Goal: Transaction & Acquisition: Purchase product/service

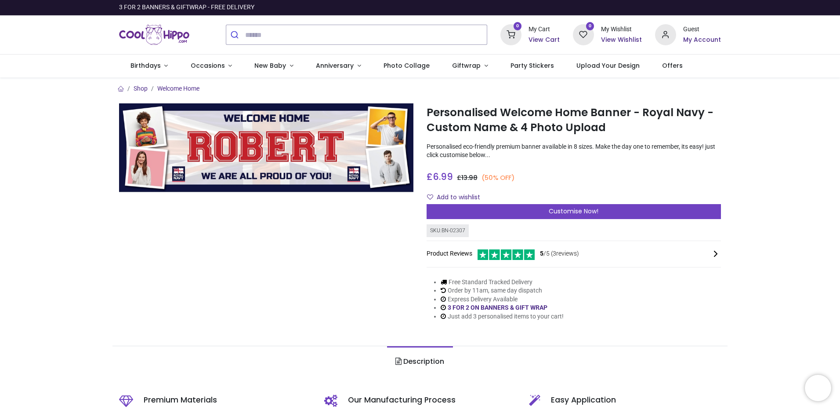
click at [535, 208] on div "Customise Now!" at bounding box center [574, 211] width 294 height 15
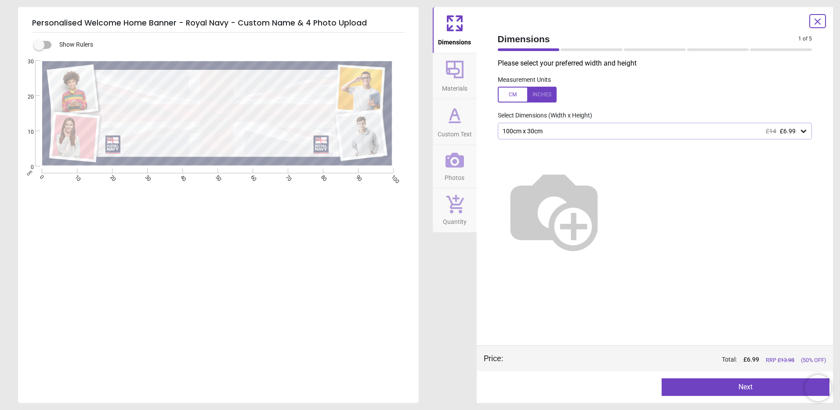
click at [803, 132] on icon at bounding box center [803, 131] width 5 height 3
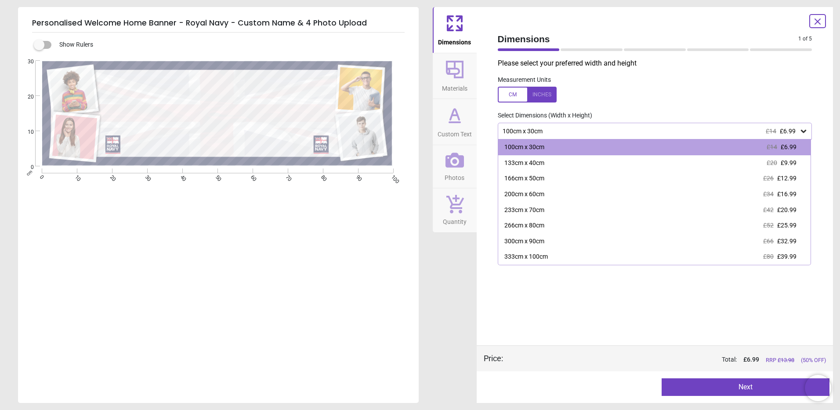
click at [797, 227] on div "266cm x 80cm £52 £25.99" at bounding box center [654, 226] width 313 height 16
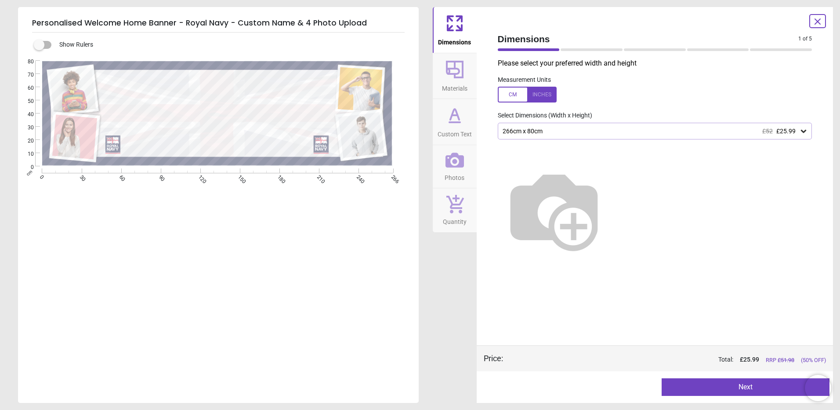
click at [759, 389] on button "Next" at bounding box center [746, 387] width 168 height 18
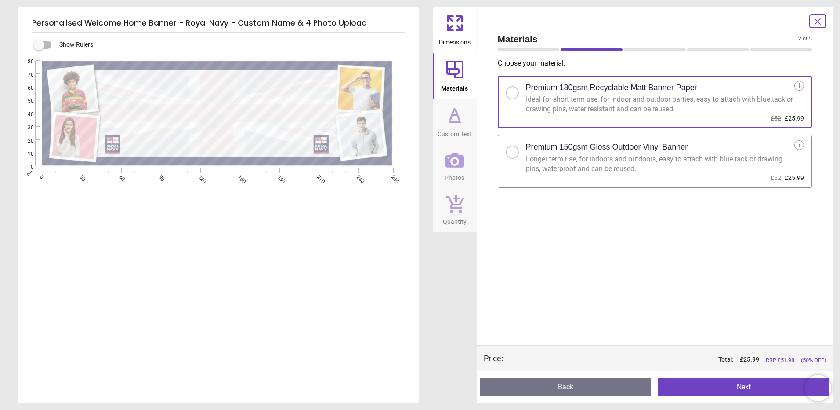
click at [514, 153] on div at bounding box center [512, 151] width 5 height 5
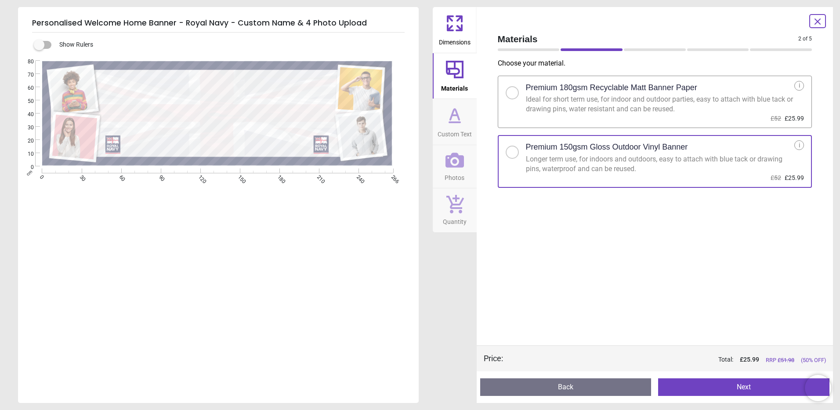
click at [719, 387] on button "Next" at bounding box center [743, 387] width 171 height 18
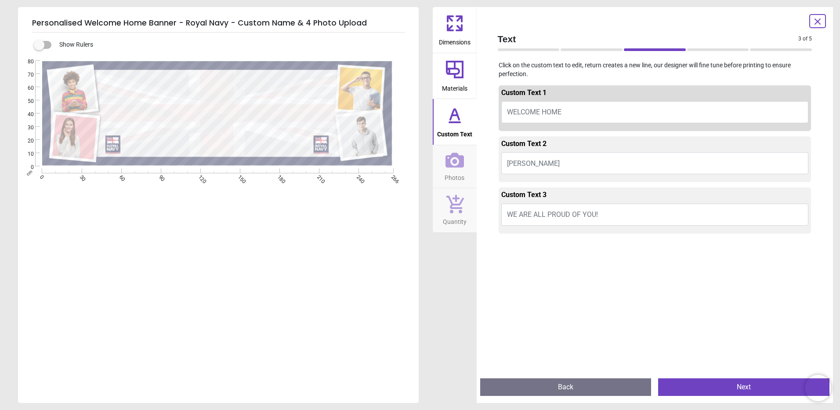
click at [542, 162] on button "[PERSON_NAME]" at bounding box center [655, 163] width 308 height 22
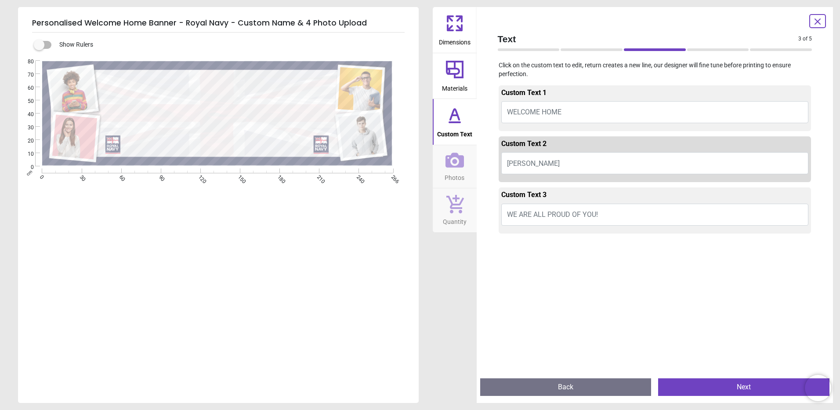
click at [538, 162] on button "[PERSON_NAME]" at bounding box center [655, 163] width 308 height 22
type textarea "******"
click at [705, 388] on button "Next" at bounding box center [743, 387] width 171 height 18
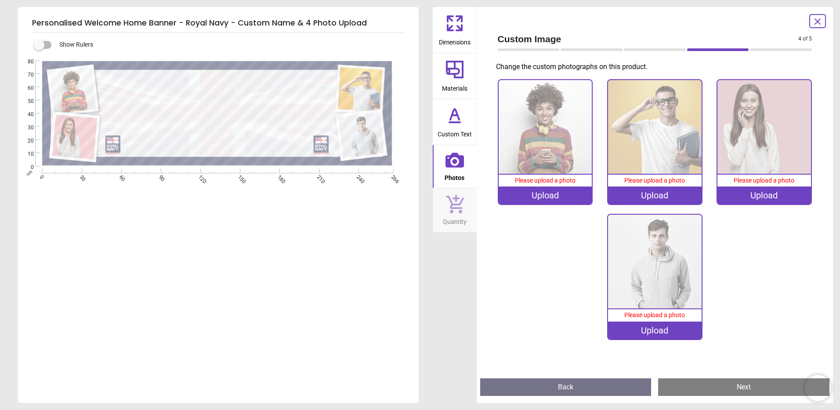
click at [749, 388] on button "Next" at bounding box center [743, 387] width 171 height 18
click at [563, 150] on img at bounding box center [546, 127] width 94 height 94
